Goal: Transaction & Acquisition: Purchase product/service

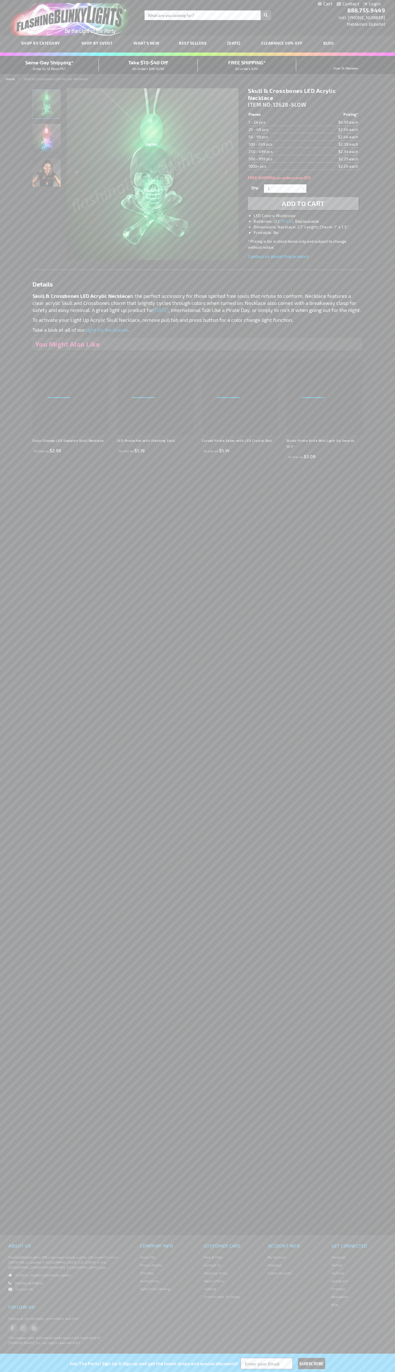
click at [309, 216] on li "LED Colors: Multicolor" at bounding box center [308, 216] width 110 height 6
click at [303, 204] on span "Add to Cart" at bounding box center [303, 203] width 43 height 8
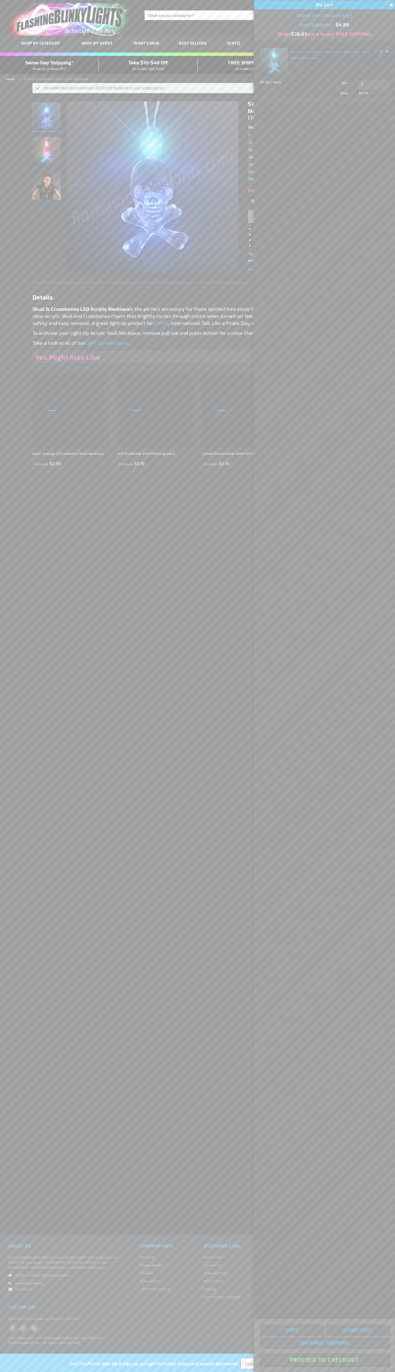
click at [324, 1360] on button "Proceed To Checkout" at bounding box center [324, 1359] width 129 height 13
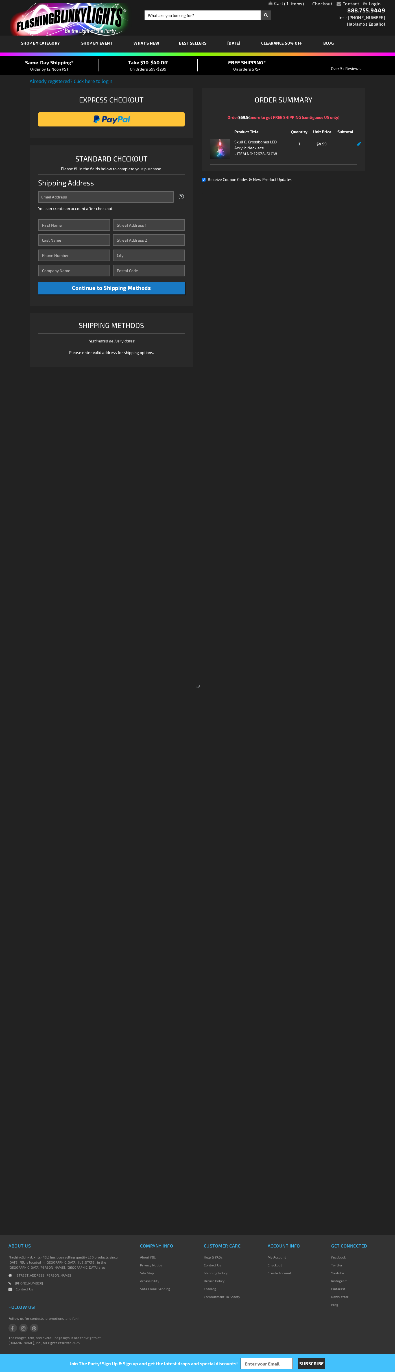
select select "US"
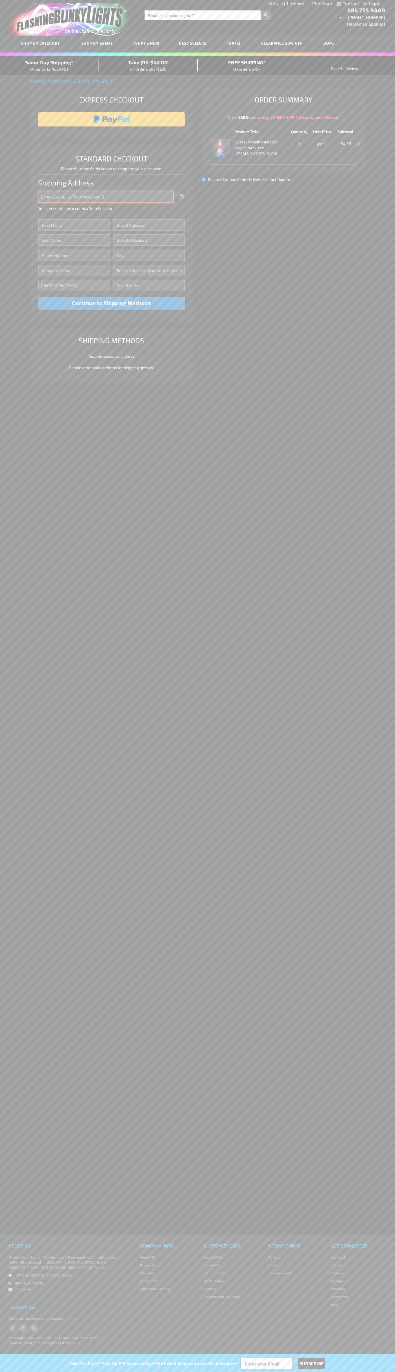
type input "johnsmith005@storebotmail.joonix.net"
type input "John"
type input "201 Colorado St"
type input "First floor"
type input "austin"
